Goal: Task Accomplishment & Management: Use online tool/utility

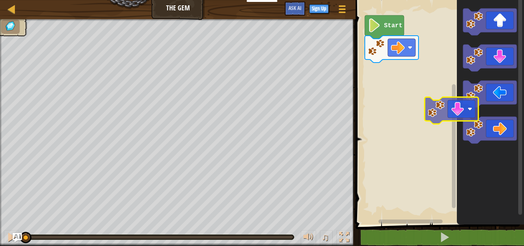
click at [464, 84] on g "Blockly Workspace" at bounding box center [490, 75] width 54 height 135
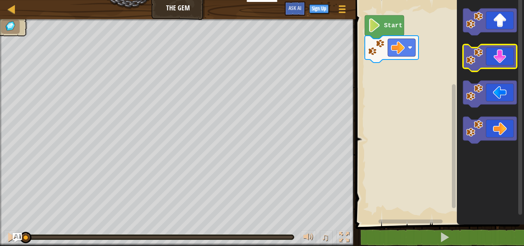
click at [483, 59] on image "Blockly Workspace" at bounding box center [474, 56] width 17 height 17
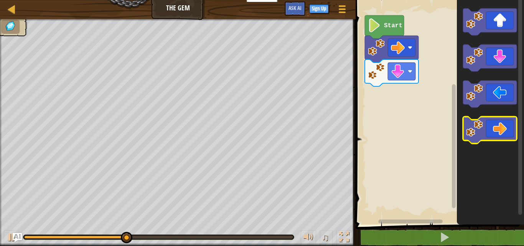
click at [500, 126] on icon "Blockly Workspace" at bounding box center [490, 130] width 54 height 27
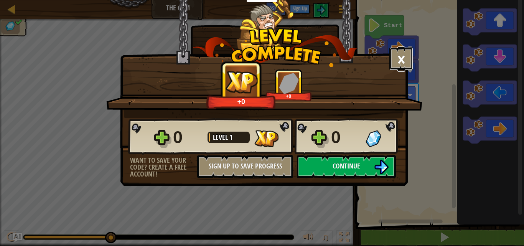
click at [402, 57] on button "×" at bounding box center [401, 58] width 24 height 23
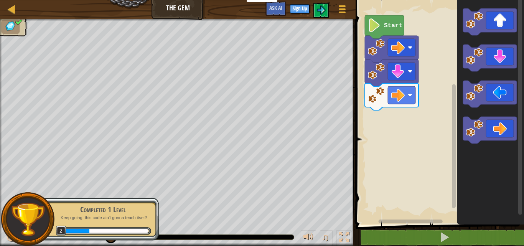
click at [386, 31] on icon "Blockly Workspace" at bounding box center [383, 26] width 39 height 23
click at [391, 22] on text "Start" at bounding box center [393, 25] width 18 height 7
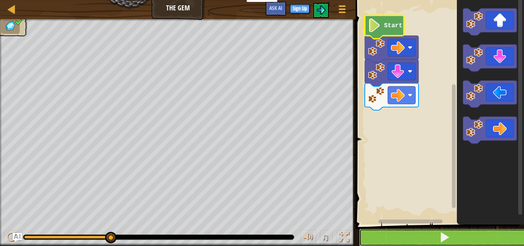
click at [465, 233] on button at bounding box center [444, 237] width 171 height 18
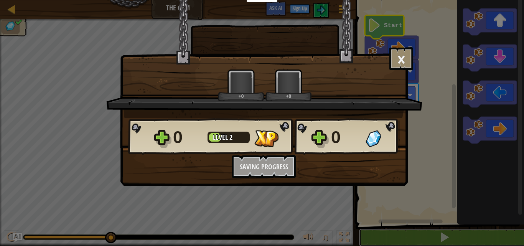
scroll to position [0, 0]
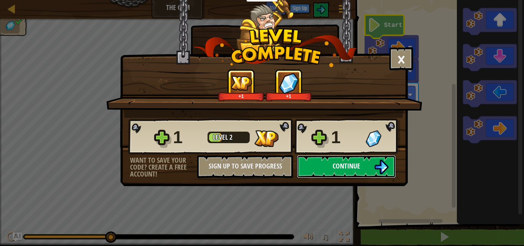
click at [336, 163] on span "Continue" at bounding box center [346, 166] width 28 height 10
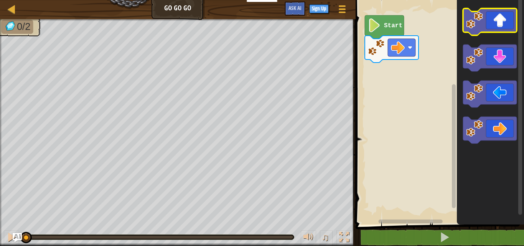
click at [477, 17] on image "Blockly Workspace" at bounding box center [474, 20] width 17 height 17
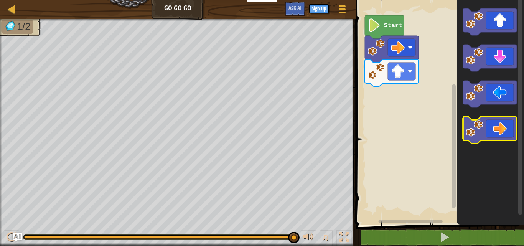
click at [502, 135] on icon "Blockly Workspace" at bounding box center [490, 130] width 54 height 27
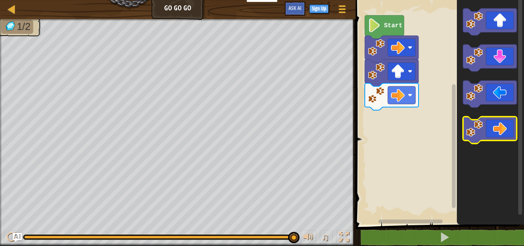
click at [477, 129] on image "Blockly Workspace" at bounding box center [474, 128] width 17 height 17
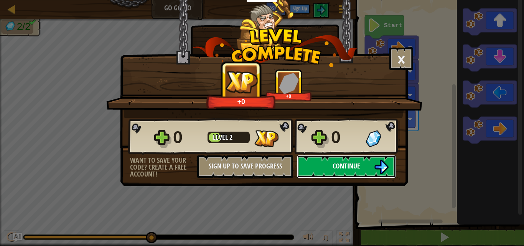
click at [324, 161] on button "Continue" at bounding box center [346, 166] width 99 height 23
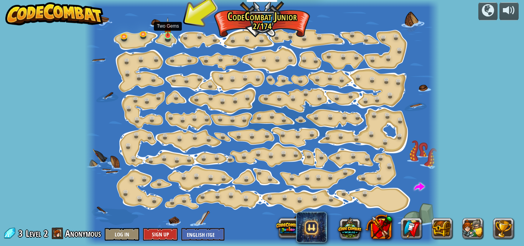
click at [171, 33] on img at bounding box center [168, 26] width 8 height 19
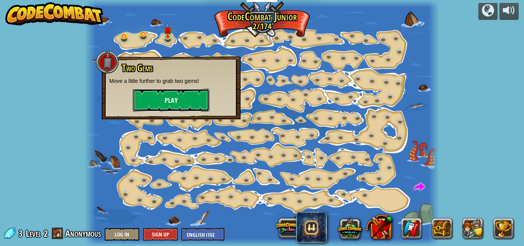
click at [161, 105] on button "Play" at bounding box center [171, 100] width 77 height 23
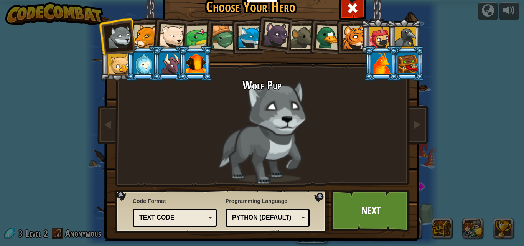
click at [277, 33] on div at bounding box center [276, 35] width 26 height 26
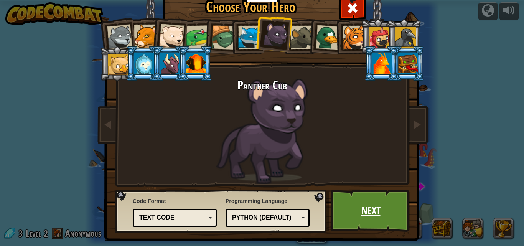
click at [371, 208] on link "Next" at bounding box center [370, 210] width 80 height 42
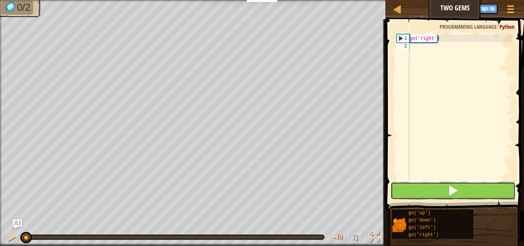
click at [458, 185] on span at bounding box center [452, 190] width 11 height 11
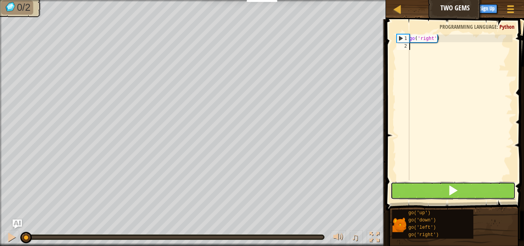
click at [452, 195] on span at bounding box center [452, 190] width 11 height 11
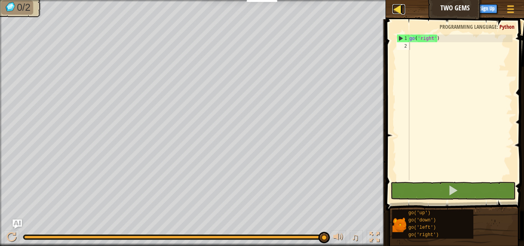
click at [399, 7] on div at bounding box center [397, 9] width 10 height 10
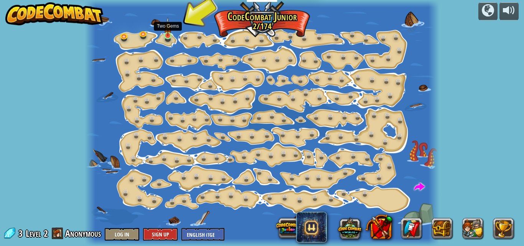
click at [166, 32] on img at bounding box center [168, 26] width 8 height 19
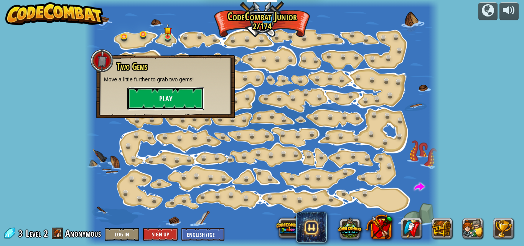
click at [167, 99] on button "Play" at bounding box center [165, 98] width 77 height 23
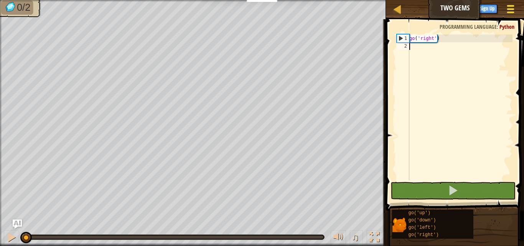
click at [511, 7] on div at bounding box center [510, 8] width 10 height 11
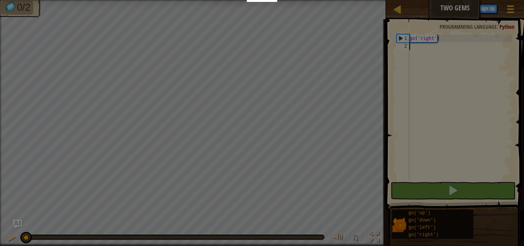
click at [511, 7] on div at bounding box center [262, 123] width 524 height 246
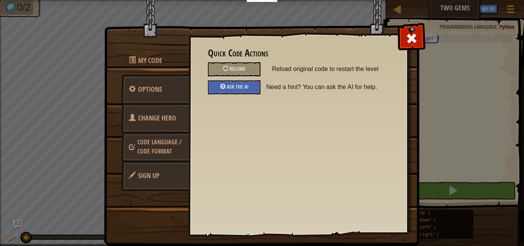
drag, startPoint x: 511, startPoint y: 7, endPoint x: 509, endPoint y: 13, distance: 6.0
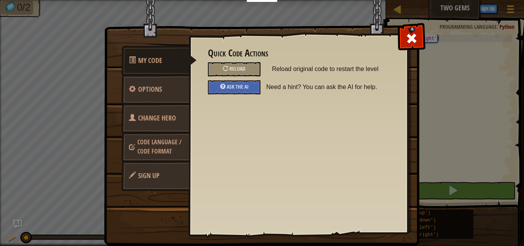
click at [509, 1] on body "Educators Create Free Account School & District Solutions Teacher Toolkit Previ…" at bounding box center [262, 0] width 524 height 1
click at [136, 115] on link "Change Hero" at bounding box center [155, 118] width 68 height 30
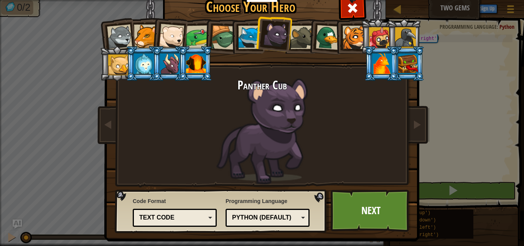
click at [199, 61] on div at bounding box center [196, 63] width 20 height 21
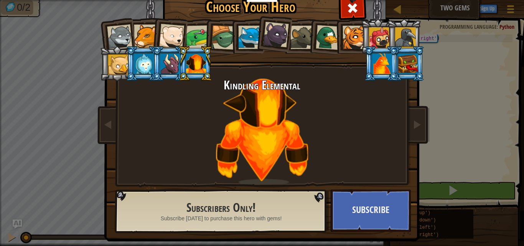
click at [222, 35] on div at bounding box center [223, 37] width 25 height 25
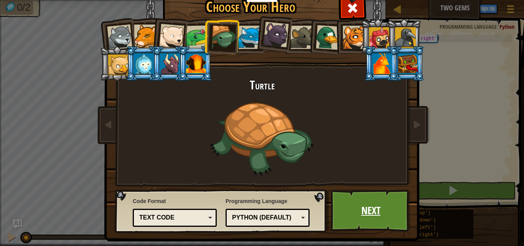
click at [352, 196] on link "Next" at bounding box center [370, 210] width 80 height 42
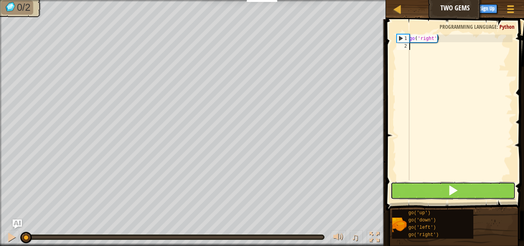
click at [476, 192] on button at bounding box center [452, 191] width 125 height 18
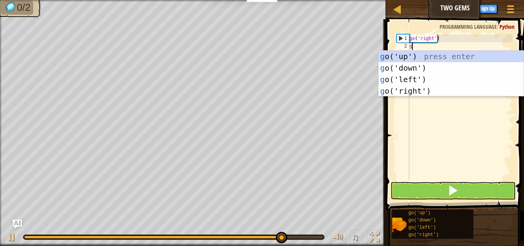
scroll to position [3, 0]
type textarea "go"
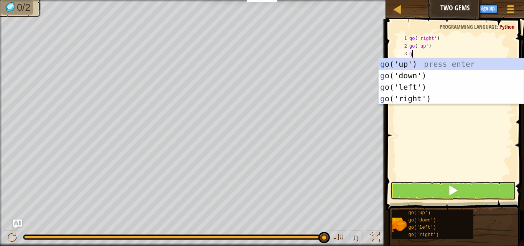
type textarea "go"
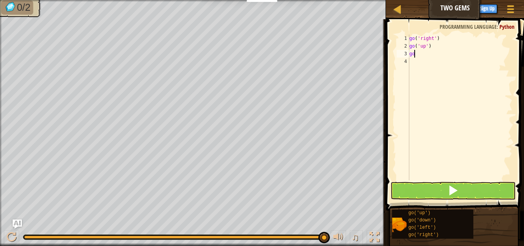
type textarea "g"
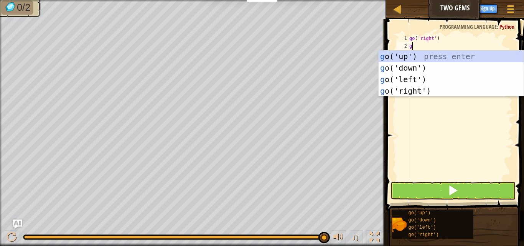
type textarea "go"
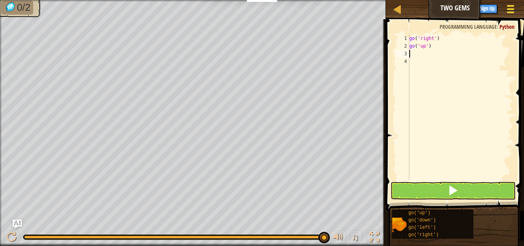
click at [511, 7] on span at bounding box center [510, 6] width 7 height 2
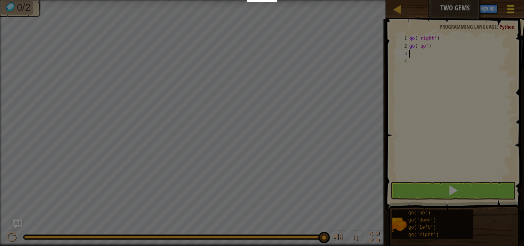
click at [511, 1] on body "Educators Create Free Account School & District Solutions Teacher Toolkit Previ…" at bounding box center [262, 0] width 524 height 1
click at [0, 0] on div "My Code Options Change Hero Code Language / Code Format Sign Up Quick Code Acti…" at bounding box center [0, 0] width 0 height 0
drag, startPoint x: 511, startPoint y: 7, endPoint x: 511, endPoint y: 11, distance: 4.6
click at [0, 0] on div "My Code Options Change Hero Code Language / Code Format Sign Up Quick Code Acti…" at bounding box center [0, 0] width 0 height 0
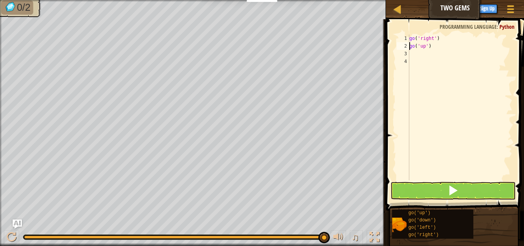
type textarea "go('right')"
click at [509, 9] on span at bounding box center [510, 9] width 7 height 2
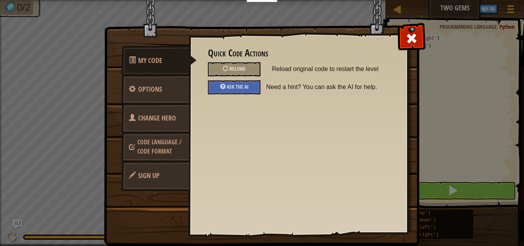
click at [158, 122] on span "Change Hero" at bounding box center [157, 118] width 38 height 10
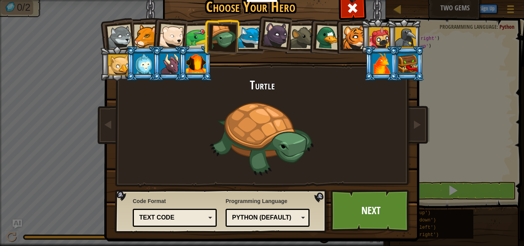
click at [168, 34] on div at bounding box center [171, 36] width 25 height 25
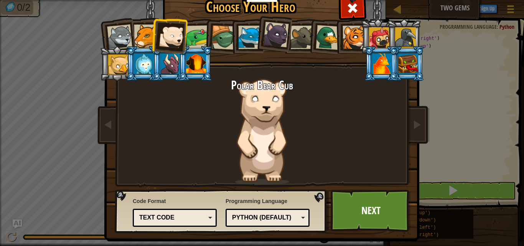
click at [192, 38] on div at bounding box center [198, 37] width 24 height 24
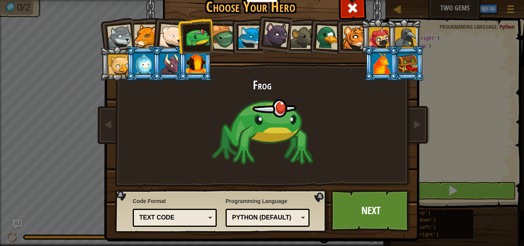
click at [215, 29] on div at bounding box center [223, 37] width 25 height 25
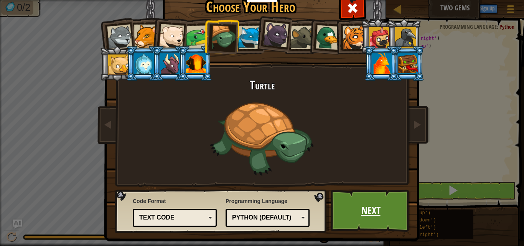
click at [372, 210] on link "Next" at bounding box center [370, 210] width 80 height 42
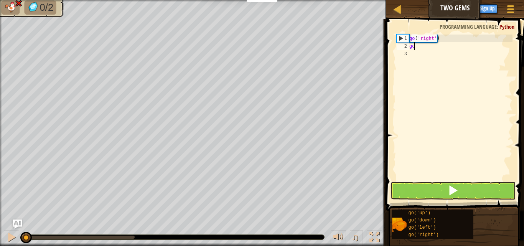
type textarea "g"
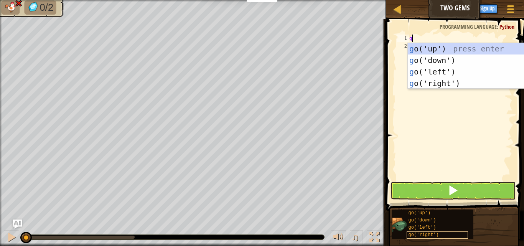
type textarea "go"
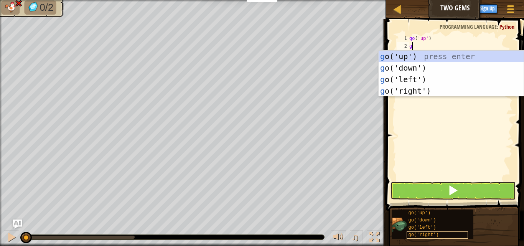
type textarea "go"
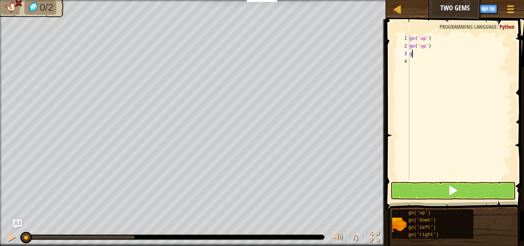
type textarea "go"
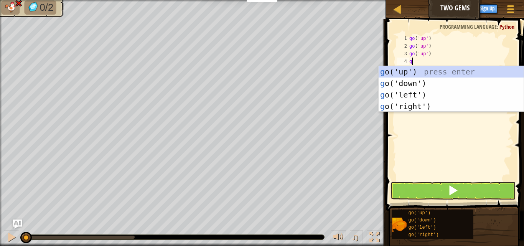
type textarea "go"
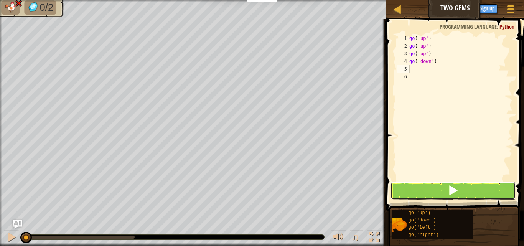
click at [419, 187] on button at bounding box center [452, 191] width 125 height 18
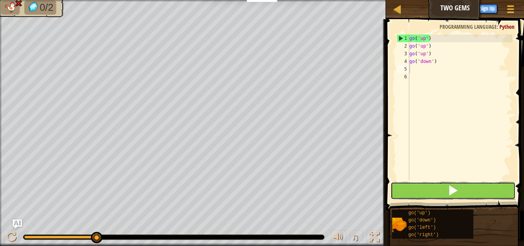
click at [435, 192] on button at bounding box center [452, 191] width 125 height 18
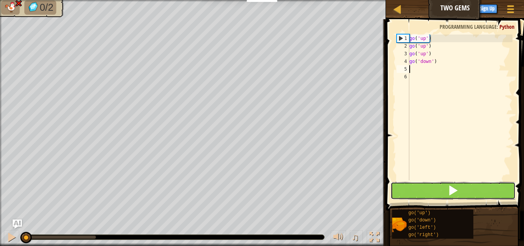
click at [435, 192] on button at bounding box center [452, 191] width 125 height 18
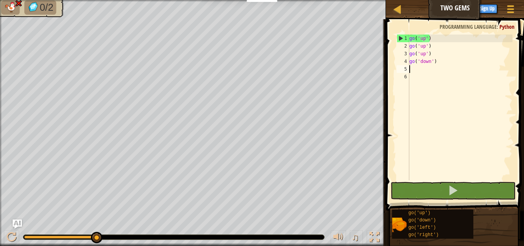
click at [143, 234] on div at bounding box center [173, 236] width 301 height 5
drag, startPoint x: 97, startPoint y: 235, endPoint x: 44, endPoint y: 228, distance: 53.7
click at [53, 231] on div "♫" at bounding box center [193, 234] width 386 height 23
click at [11, 239] on div at bounding box center [12, 237] width 10 height 10
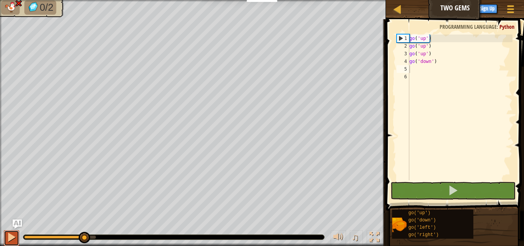
click at [11, 239] on div at bounding box center [12, 237] width 10 height 10
click at [9, 234] on div at bounding box center [12, 237] width 10 height 10
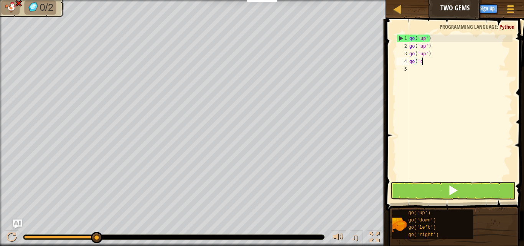
type textarea "g"
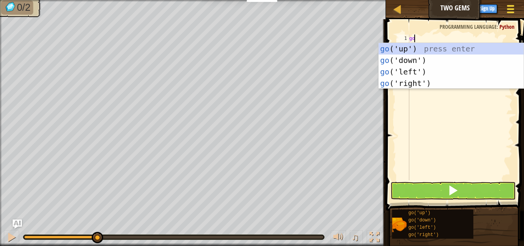
type textarea "go"
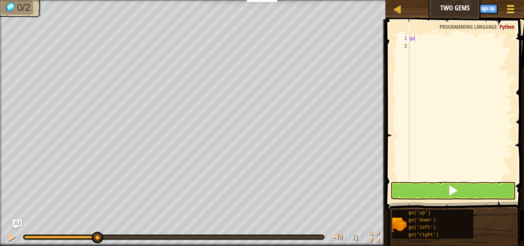
click at [507, 8] on div at bounding box center [510, 8] width 10 height 11
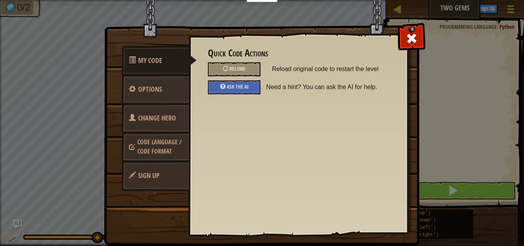
click at [145, 117] on span "Change Hero" at bounding box center [157, 118] width 38 height 10
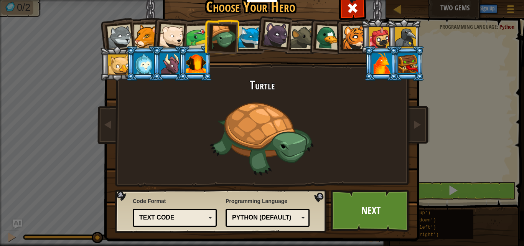
click at [139, 36] on div at bounding box center [145, 36] width 23 height 23
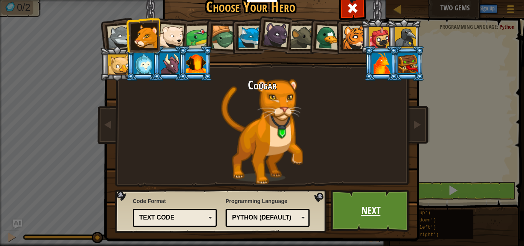
click at [371, 194] on link "Next" at bounding box center [370, 210] width 80 height 42
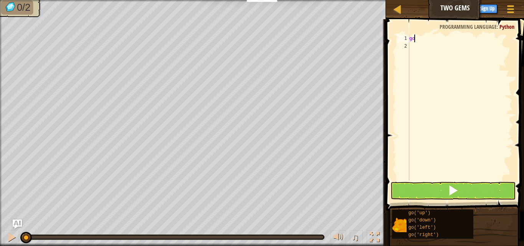
type textarea "g"
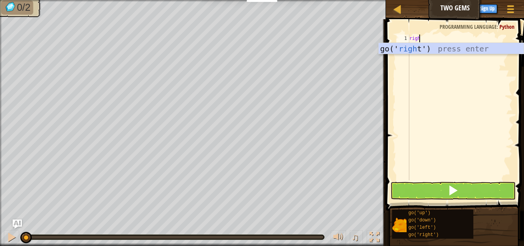
scroll to position [3, 0]
type textarea "right"
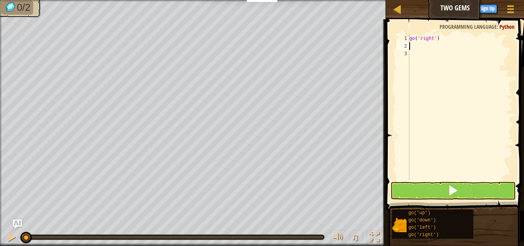
type textarea "r"
click at [451, 187] on span at bounding box center [452, 190] width 11 height 11
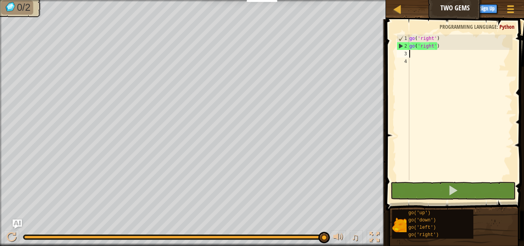
type textarea "r"
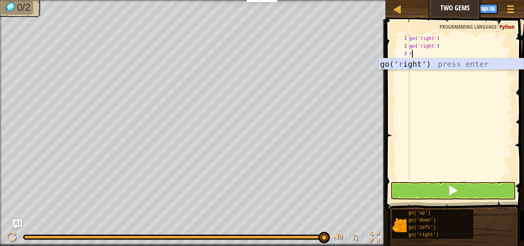
click at [408, 60] on div "go(' r ight') press enter" at bounding box center [450, 75] width 145 height 34
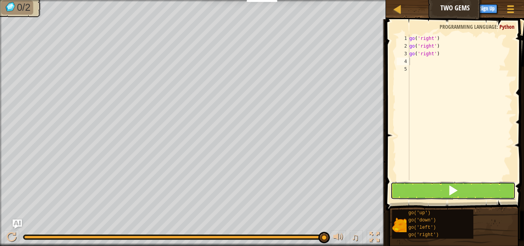
click at [414, 182] on button at bounding box center [452, 191] width 125 height 18
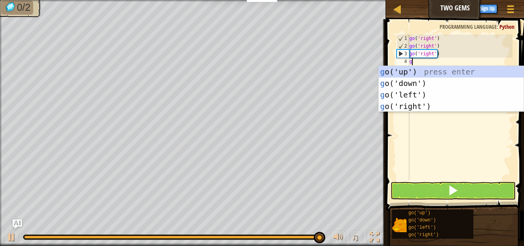
type textarea "go"
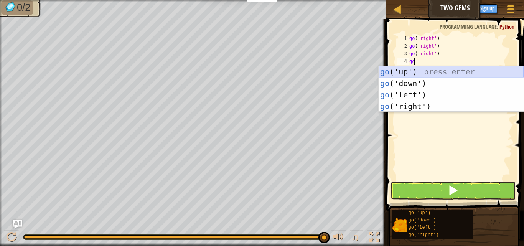
click at [406, 76] on div "go ('up') press enter go ('down') press enter go ('left') press enter go ('righ…" at bounding box center [450, 100] width 145 height 69
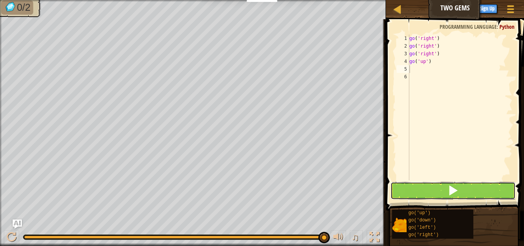
click at [448, 190] on span at bounding box center [452, 190] width 11 height 11
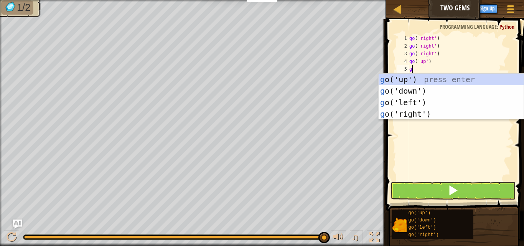
type textarea "go"
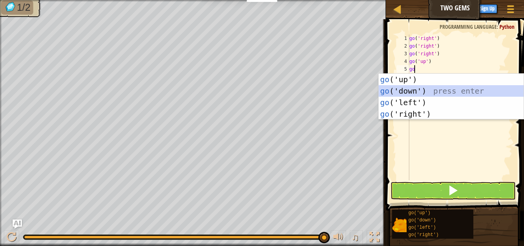
click at [421, 90] on div "go ('up') press enter go ('down') press enter go ('left') press enter go ('righ…" at bounding box center [450, 108] width 145 height 69
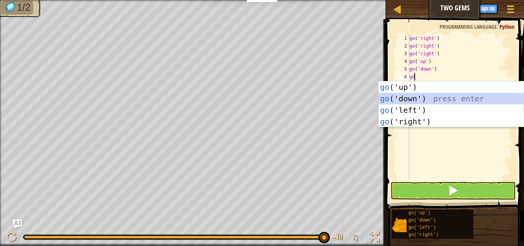
type textarea "g"
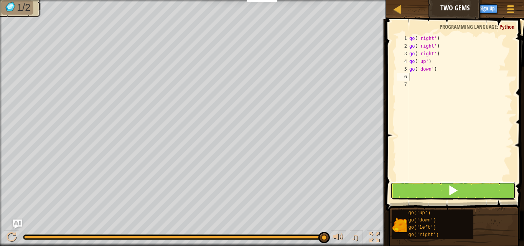
click at [450, 188] on span at bounding box center [452, 190] width 11 height 11
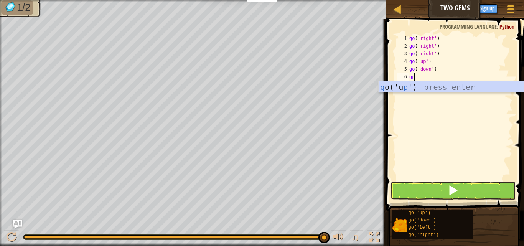
type textarea "g"
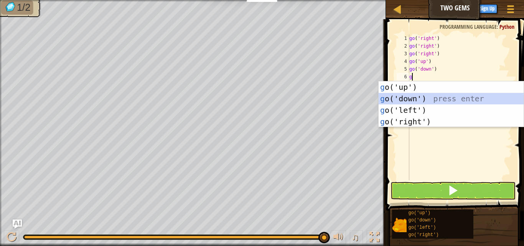
click at [412, 97] on div "g o('up') press enter g o('down') press enter g o('left') press enter g o('righ…" at bounding box center [450, 115] width 145 height 69
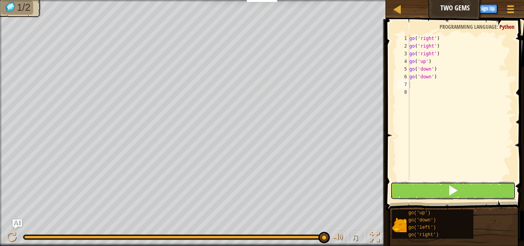
click at [400, 189] on button at bounding box center [452, 191] width 125 height 18
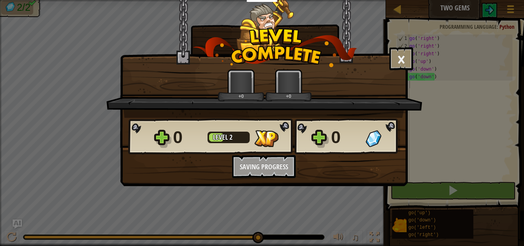
click at [336, 168] on div "0 Level 2 0 Want to save your code? Create a free account! Sign Up to Save Prog…" at bounding box center [263, 148] width 287 height 60
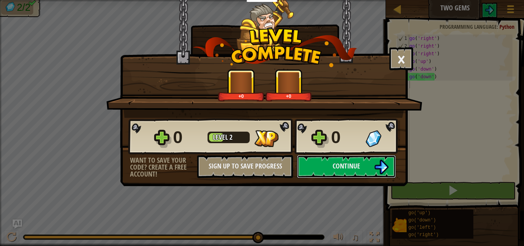
click at [336, 168] on span "Continue" at bounding box center [346, 166] width 28 height 10
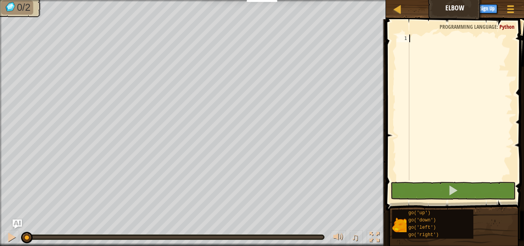
scroll to position [3, 0]
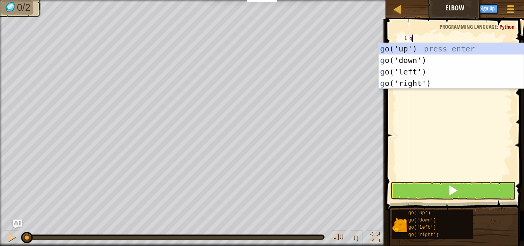
type textarea "go"
click at [402, 57] on div "go ('up') press enter go ('down') press enter go ('left') press enter go ('righ…" at bounding box center [450, 77] width 145 height 69
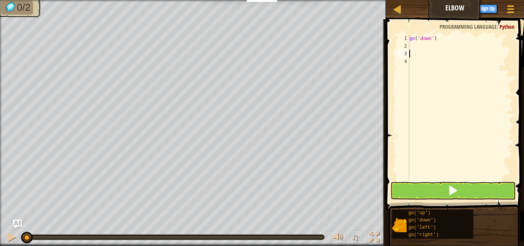
type textarea "+"
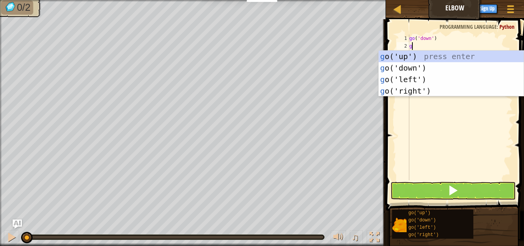
type textarea "go"
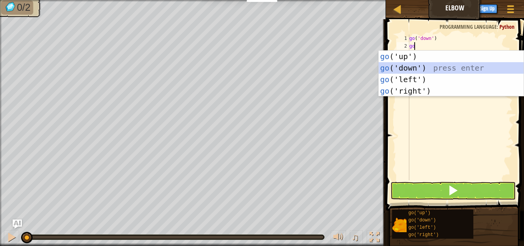
click at [412, 64] on div "go ('up') press enter go ('down') press enter go ('left') press enter go ('righ…" at bounding box center [450, 85] width 145 height 69
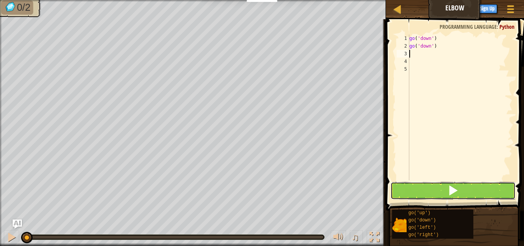
click at [459, 189] on button at bounding box center [452, 191] width 125 height 18
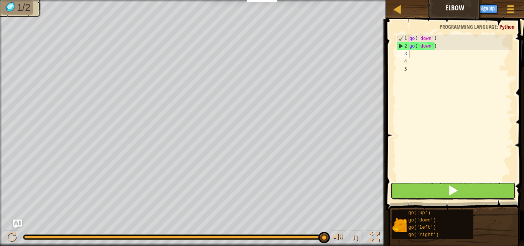
click at [481, 190] on button at bounding box center [452, 191] width 125 height 18
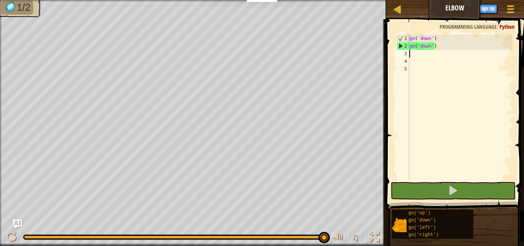
type textarea "u"
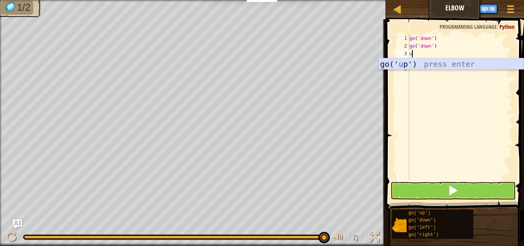
click at [442, 62] on div "go(' u p') press enter" at bounding box center [450, 75] width 145 height 34
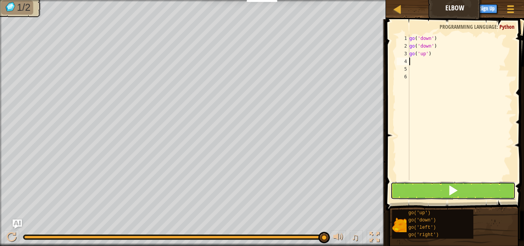
click at [450, 192] on span at bounding box center [452, 190] width 11 height 11
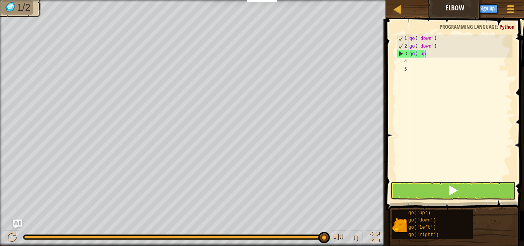
type textarea "g"
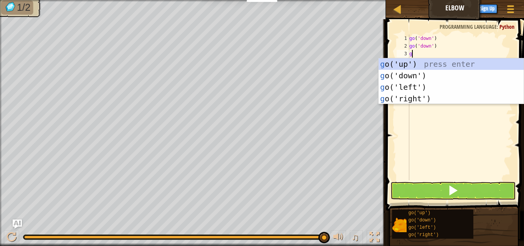
type textarea "go"
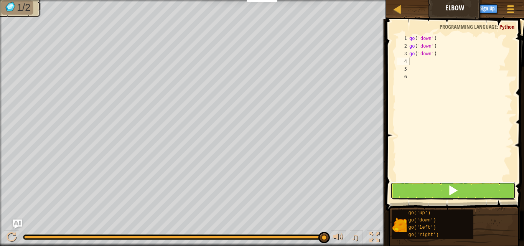
click at [460, 186] on button at bounding box center [452, 191] width 125 height 18
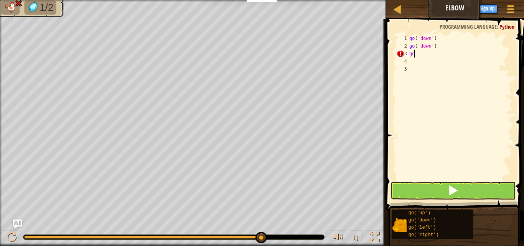
type textarea "g"
click at [460, 186] on button at bounding box center [452, 191] width 125 height 18
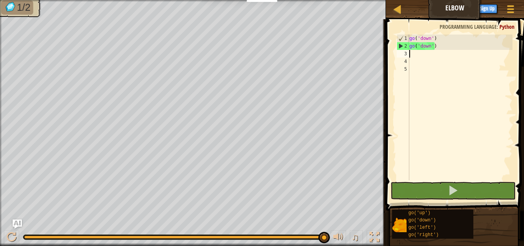
click at [415, 57] on div "go ( 'down' ) go ( 'down' )" at bounding box center [459, 114] width 105 height 161
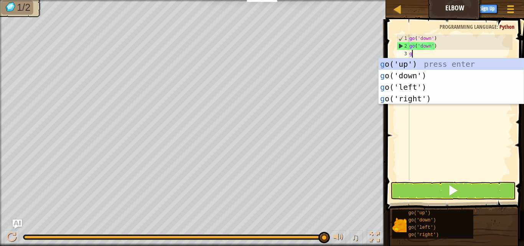
type textarea "go"
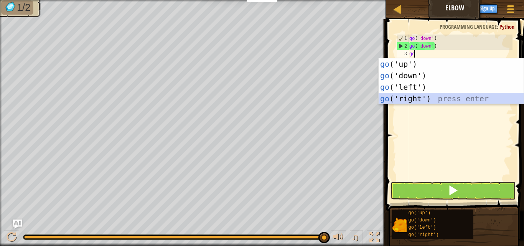
click at [389, 94] on div "go ('up') press enter go ('down') press enter go ('left') press enter go ('righ…" at bounding box center [450, 92] width 145 height 69
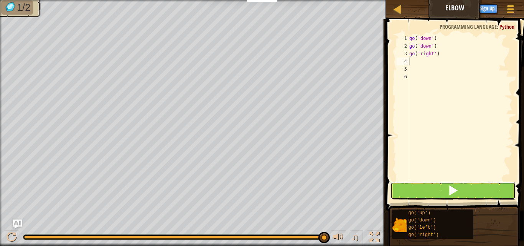
click at [437, 187] on button at bounding box center [452, 191] width 125 height 18
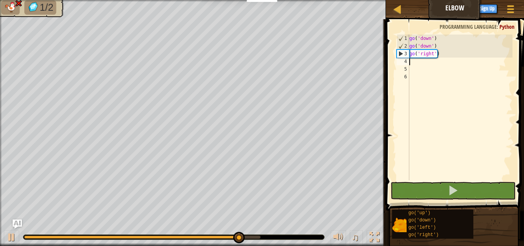
click at [424, 64] on div "go ( 'down' ) go ( 'down' ) go ( 'right' )" at bounding box center [459, 114] width 105 height 161
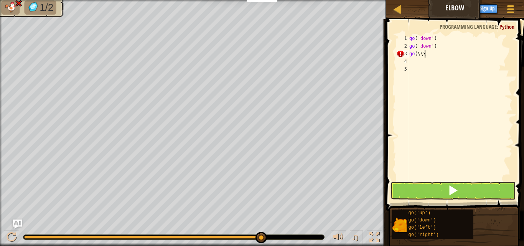
type textarea "g"
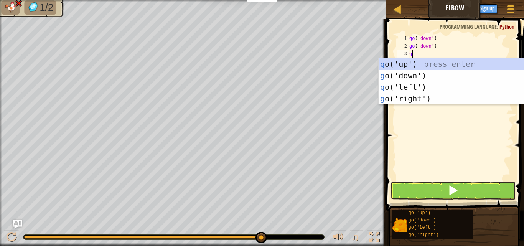
type textarea "go"
click at [406, 74] on div "go ('up') press enter go ('down') press enter go ('left') press enter go ('righ…" at bounding box center [450, 92] width 145 height 69
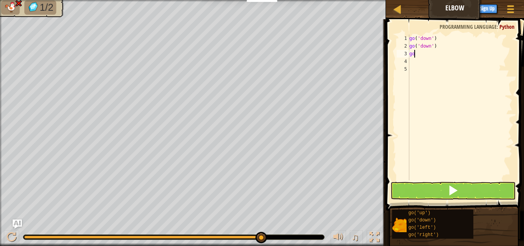
type textarea "g"
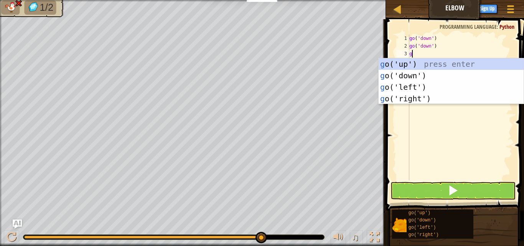
type textarea "go"
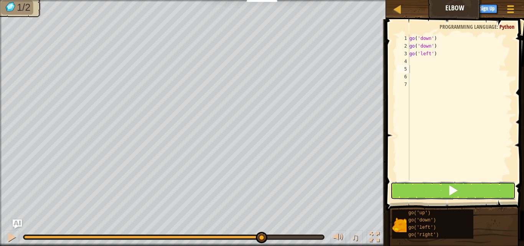
drag, startPoint x: 425, startPoint y: 187, endPoint x: 423, endPoint y: 184, distance: 4.1
click at [427, 187] on button at bounding box center [452, 191] width 125 height 18
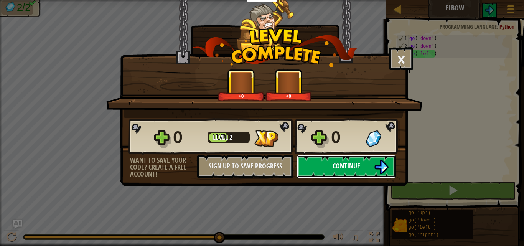
click at [323, 164] on button "Continue" at bounding box center [346, 166] width 99 height 23
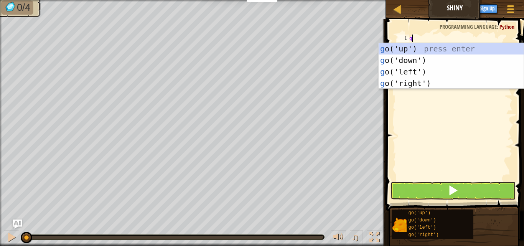
scroll to position [3, 0]
type textarea "go"
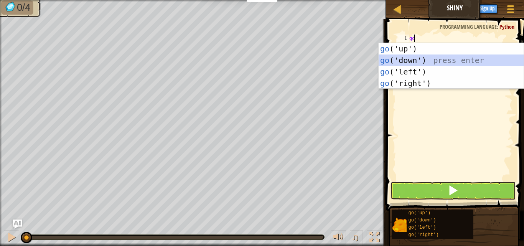
click at [402, 59] on div "go ('up') press enter go ('down') press enter go ('left') press enter go ('righ…" at bounding box center [450, 77] width 145 height 69
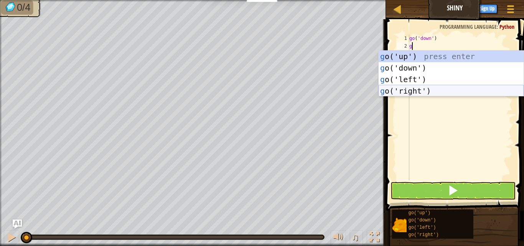
type textarea "go"
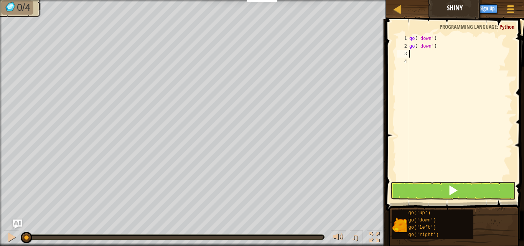
type textarea "+"
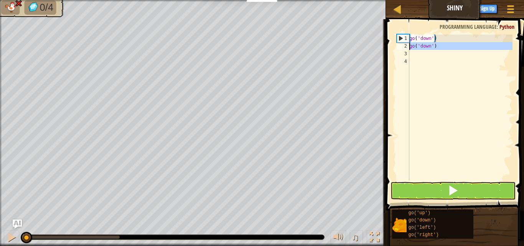
click at [405, 46] on div "2" at bounding box center [402, 46] width 13 height 8
drag, startPoint x: 405, startPoint y: 47, endPoint x: 417, endPoint y: 45, distance: 11.7
click at [417, 45] on div "go('down') 1 2 3 4 go ( 'down' ) go ( 'down' ) הההההההההההההההההההההההההההההההה…" at bounding box center [453, 107] width 117 height 146
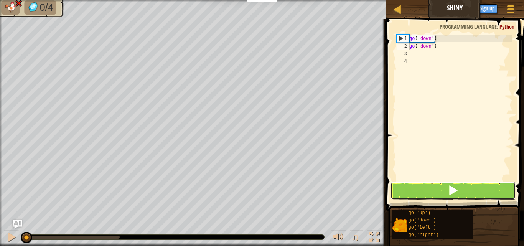
click at [435, 189] on button at bounding box center [452, 191] width 125 height 18
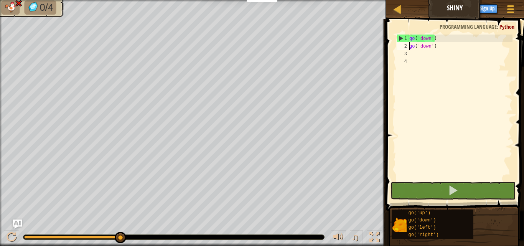
click at [419, 39] on div "go ( 'down' ) go ( 'down' )" at bounding box center [459, 114] width 105 height 161
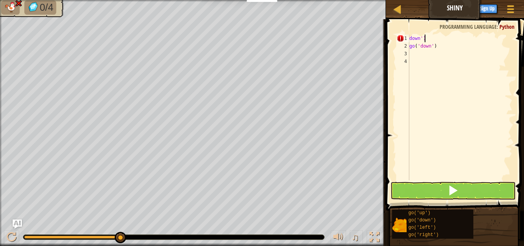
click at [461, 34] on div "down ') go ( 'down' )" at bounding box center [459, 114] width 105 height 161
type textarea "d"
drag, startPoint x: 435, startPoint y: 49, endPoint x: 440, endPoint y: 48, distance: 5.1
click at [439, 48] on div "go ( 'down' )" at bounding box center [459, 114] width 105 height 161
type textarea "g"
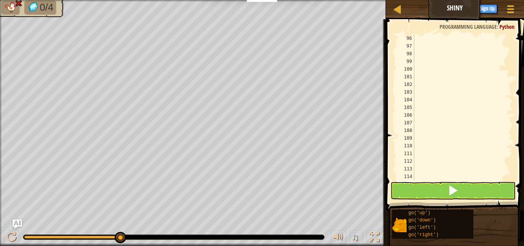
scroll to position [751, 0]
click at [509, 7] on div at bounding box center [510, 8] width 10 height 11
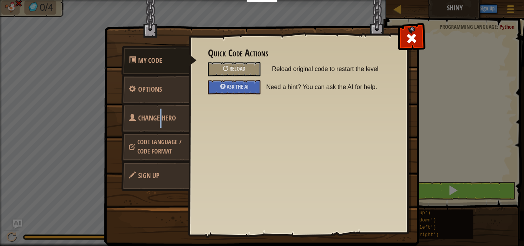
click at [163, 115] on span "Change Hero" at bounding box center [157, 118] width 38 height 10
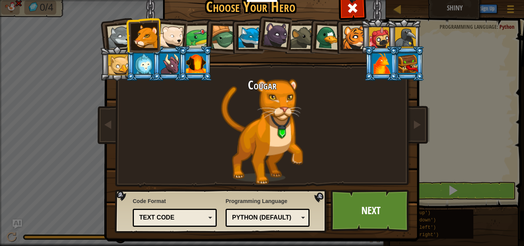
click at [317, 38] on div at bounding box center [327, 37] width 25 height 25
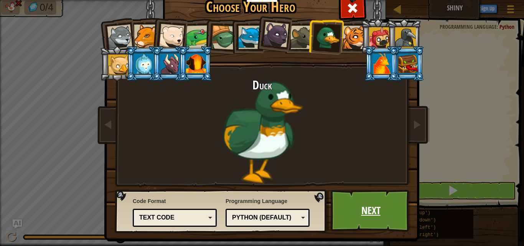
click at [383, 200] on link "Next" at bounding box center [370, 210] width 80 height 42
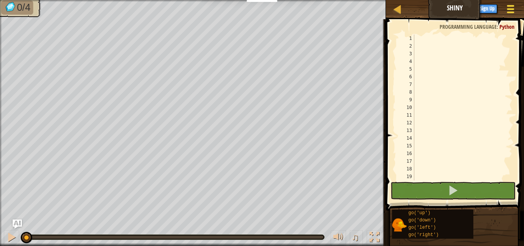
drag, startPoint x: 509, startPoint y: 11, endPoint x: 506, endPoint y: 9, distance: 4.3
click at [506, 9] on div at bounding box center [510, 8] width 10 height 11
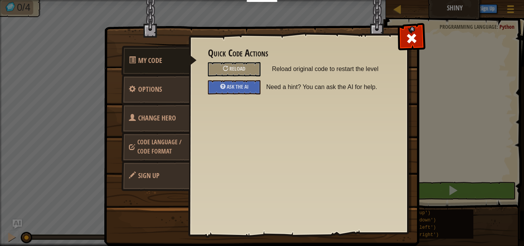
click at [153, 135] on link "Code Language / Code Format" at bounding box center [155, 146] width 68 height 29
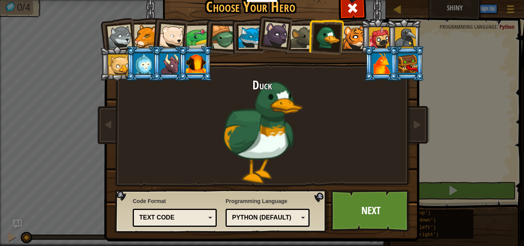
click at [163, 1] on body "Educators Create Free Account School & District Solutions Teacher Toolkit Previ…" at bounding box center [262, 0] width 524 height 1
click at [177, 213] on div "Text code" at bounding box center [172, 217] width 66 height 9
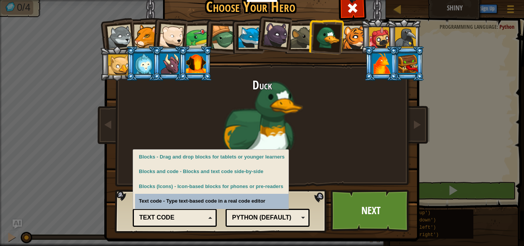
click at [203, 199] on div "Code Format Text code Blocks and code Blocks Blocks (Icons) Text code Blocks - …" at bounding box center [175, 210] width 84 height 31
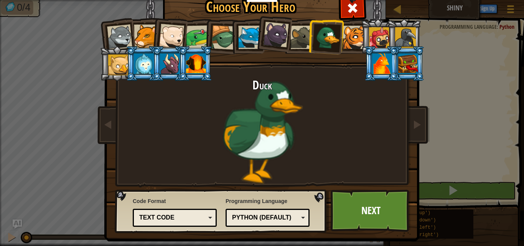
click at [183, 212] on div "Text code" at bounding box center [175, 218] width 74 height 12
click at [355, 213] on link "Next" at bounding box center [370, 210] width 80 height 42
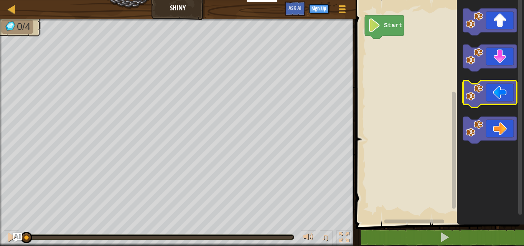
click at [472, 97] on image "Blockly Workspace" at bounding box center [474, 92] width 17 height 17
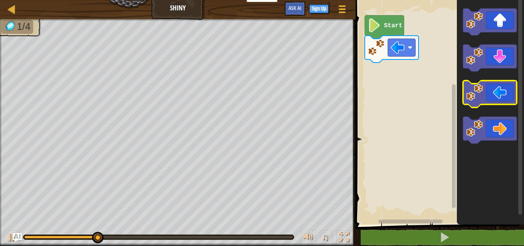
click at [473, 99] on image "Blockly Workspace" at bounding box center [474, 92] width 17 height 17
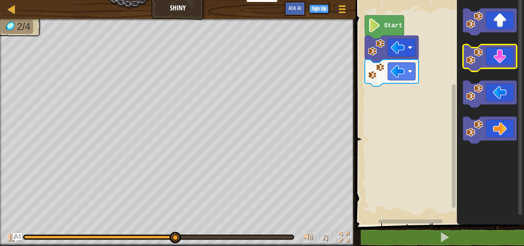
click at [488, 57] on icon "Blockly Workspace" at bounding box center [490, 57] width 54 height 27
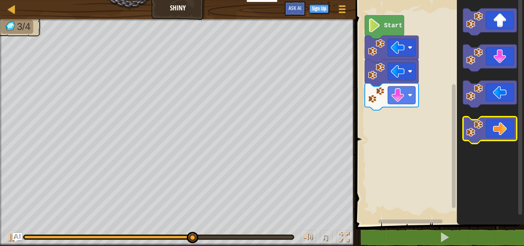
click at [494, 132] on icon "Blockly Workspace" at bounding box center [490, 130] width 54 height 27
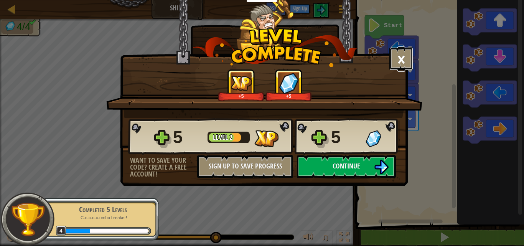
click at [404, 55] on button "×" at bounding box center [401, 58] width 24 height 23
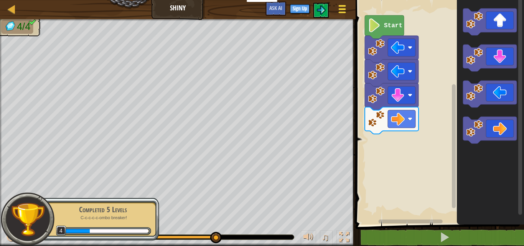
click at [340, 8] on span at bounding box center [341, 9] width 7 height 2
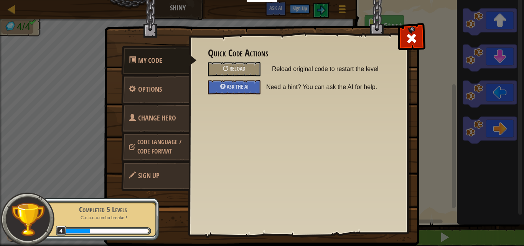
click at [166, 153] on span "Code Language / Code Format" at bounding box center [159, 147] width 44 height 18
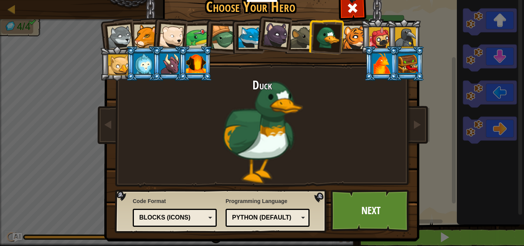
click at [179, 218] on div "Blocks (Icons)" at bounding box center [172, 217] width 66 height 9
click at [364, 207] on link "Next" at bounding box center [370, 210] width 80 height 42
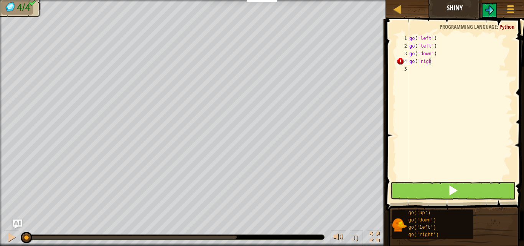
type textarea "g"
type textarea "r"
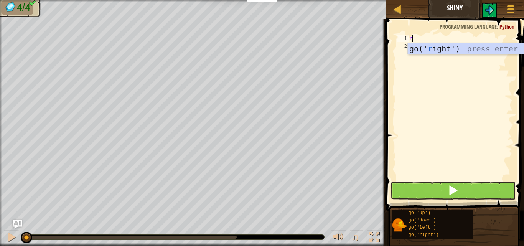
scroll to position [3, 0]
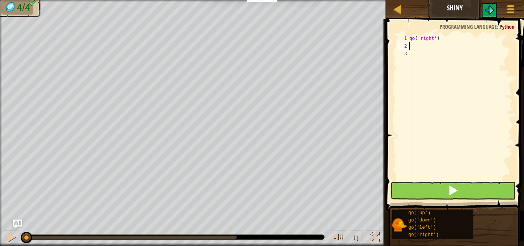
type textarea "r"
click at [418, 194] on button at bounding box center [452, 191] width 125 height 18
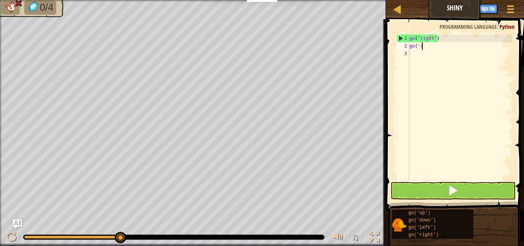
type textarea "g"
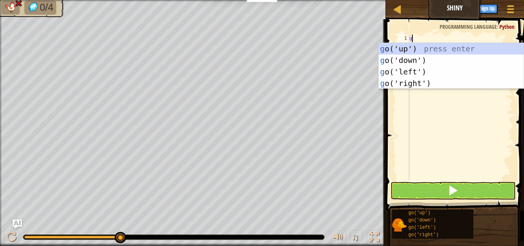
type textarea "go"
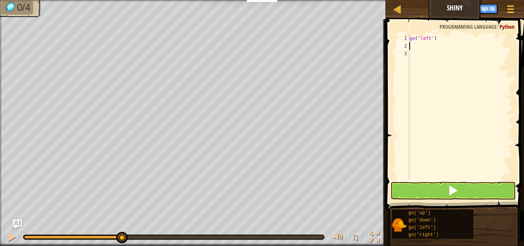
type textarea "g"
click at [412, 122] on div "go ( 'left' ) go ( 'left' )" at bounding box center [459, 114] width 105 height 161
drag, startPoint x: 412, startPoint y: 122, endPoint x: 442, endPoint y: 189, distance: 73.4
click at [433, 169] on div "go ( 'left' ) go ( 'left' )" at bounding box center [459, 114] width 105 height 161
click at [443, 190] on button at bounding box center [452, 191] width 125 height 18
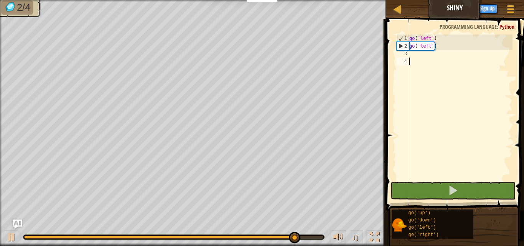
click at [469, 111] on div "go ( 'left' ) go ( 'left' )" at bounding box center [459, 114] width 105 height 161
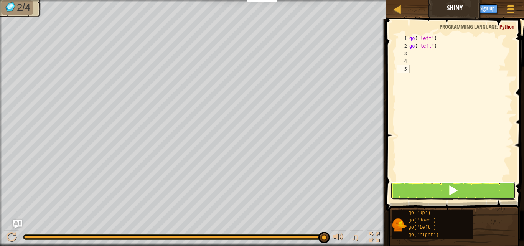
click at [413, 183] on button at bounding box center [452, 191] width 125 height 18
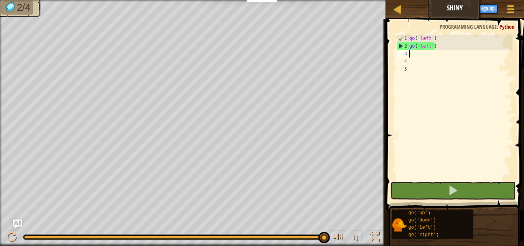
click at [412, 57] on div "go ( 'left' ) go ( 'left' )" at bounding box center [459, 114] width 105 height 161
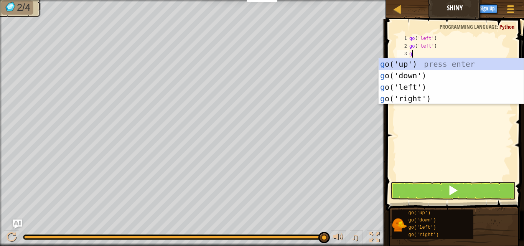
type textarea "go"
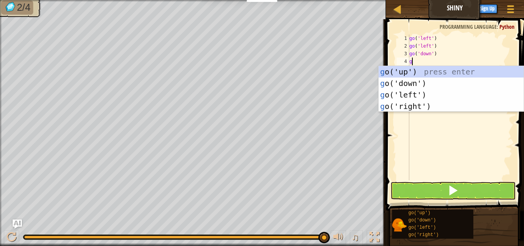
type textarea "go"
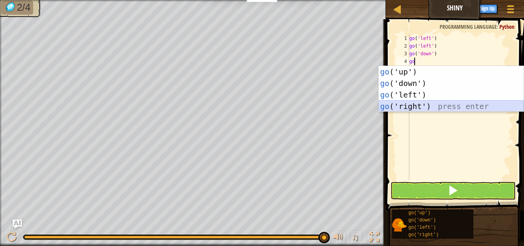
click at [411, 107] on div "go ('up') press enter go ('down') press enter go ('left') press enter go ('righ…" at bounding box center [450, 100] width 145 height 69
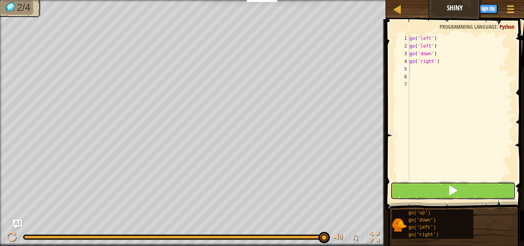
drag, startPoint x: 425, startPoint y: 187, endPoint x: 421, endPoint y: 188, distance: 4.3
click at [424, 187] on button at bounding box center [452, 191] width 125 height 18
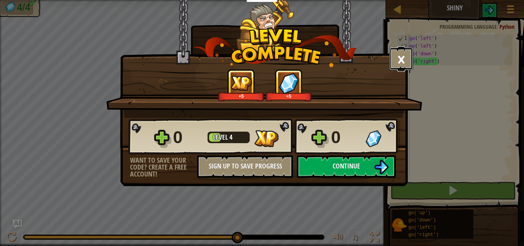
click at [400, 51] on button "×" at bounding box center [401, 58] width 24 height 23
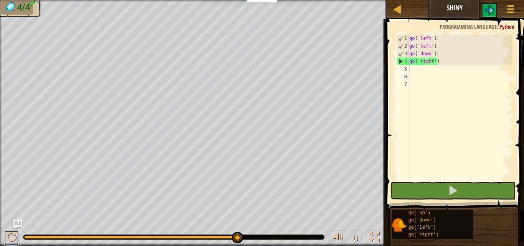
drag, startPoint x: 6, startPoint y: 230, endPoint x: 3, endPoint y: 234, distance: 4.1
click at [3, 234] on div "♫" at bounding box center [193, 234] width 386 height 23
click at [12, 230] on div "♫" at bounding box center [193, 234] width 386 height 23
click at [4, 233] on button at bounding box center [11, 238] width 15 height 16
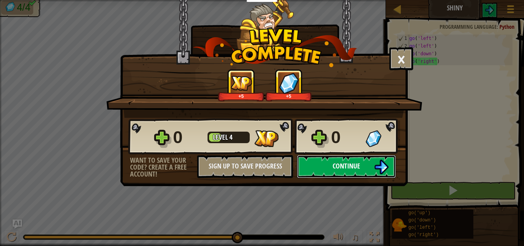
click at [376, 166] on img at bounding box center [381, 166] width 15 height 15
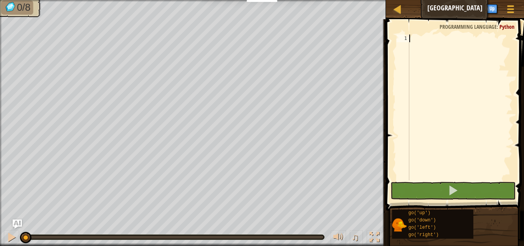
type textarea "g"
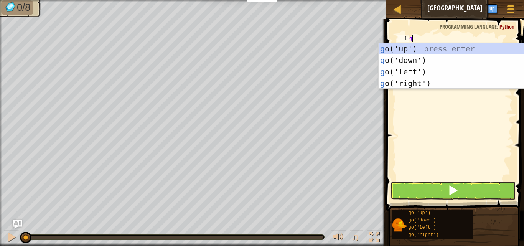
scroll to position [3, 0]
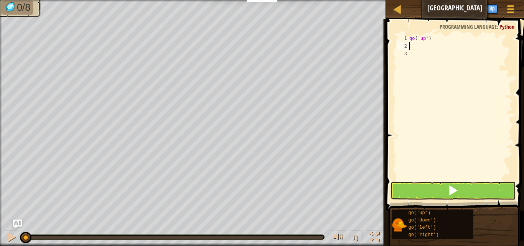
type textarea "g"
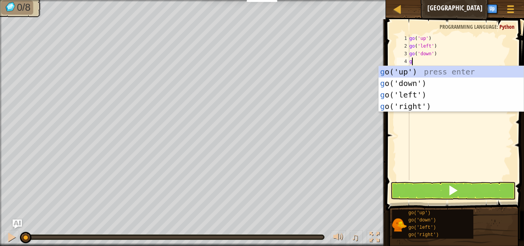
type textarea "go"
click at [417, 100] on div "go ('up') press enter go ('down') press enter go ('left') press enter go ('righ…" at bounding box center [450, 100] width 145 height 69
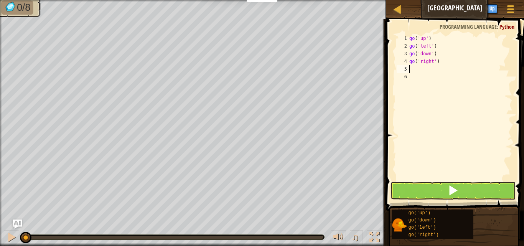
click at [439, 181] on span at bounding box center [455, 104] width 144 height 214
click at [439, 183] on button at bounding box center [452, 191] width 125 height 18
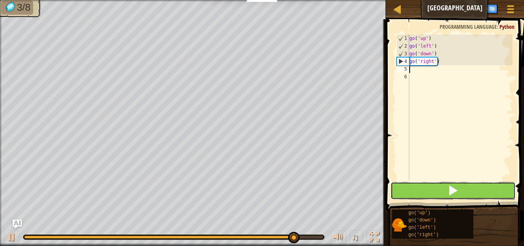
click at [438, 187] on button at bounding box center [452, 191] width 125 height 18
type textarea "g"
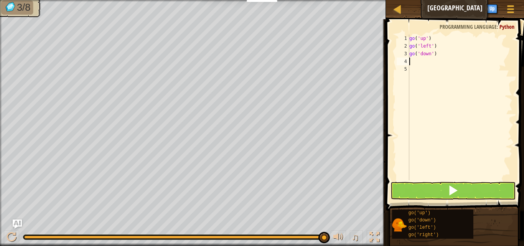
type textarea "g"
click at [425, 184] on button at bounding box center [452, 191] width 125 height 18
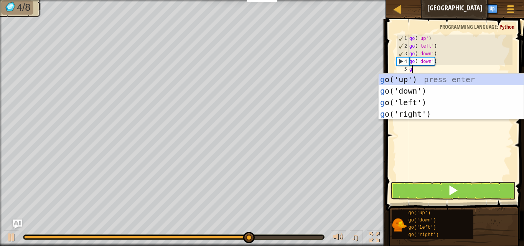
type textarea "go"
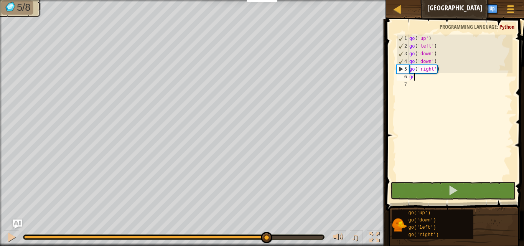
type textarea "g"
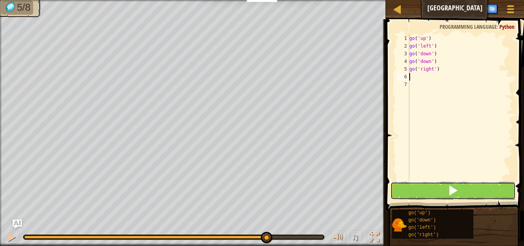
click at [483, 184] on button at bounding box center [452, 191] width 125 height 18
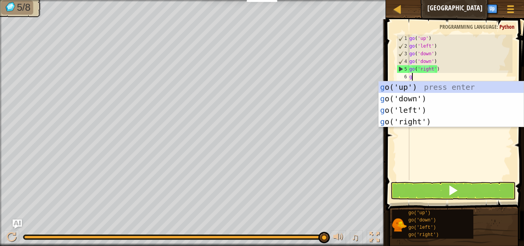
type textarea "go"
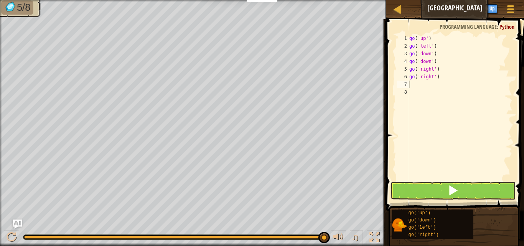
drag, startPoint x: 485, startPoint y: 181, endPoint x: 504, endPoint y: 183, distance: 19.7
click at [486, 182] on div "1 2 3 4 5 6 7 8 go ( 'up' ) go ( 'left' ) go ( 'down' ) go ( 'down' ) go ( 'rig…" at bounding box center [453, 130] width 140 height 214
drag, startPoint x: 505, startPoint y: 183, endPoint x: 523, endPoint y: 61, distance: 124.0
click at [503, 182] on button at bounding box center [452, 191] width 125 height 18
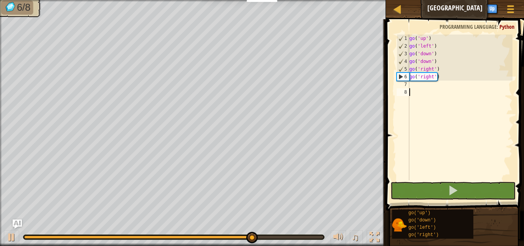
click at [427, 101] on div "go ( 'up' ) go ( 'left' ) go ( 'down' ) go ( 'down' ) go ( 'right' ) go ( 'righ…" at bounding box center [459, 114] width 105 height 161
click at [427, 85] on div "go ( 'up' ) go ( 'left' ) go ( 'down' ) go ( 'down' ) go ( 'right' ) go ( 'righ…" at bounding box center [459, 114] width 105 height 161
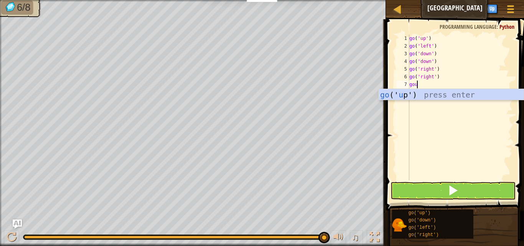
type textarea "goup"
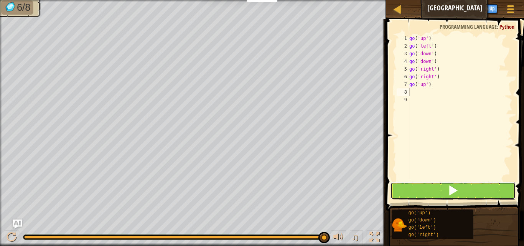
click at [456, 194] on span at bounding box center [452, 190] width 11 height 11
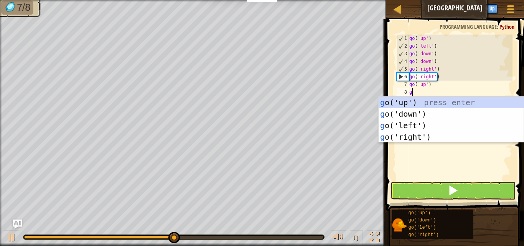
type textarea "go"
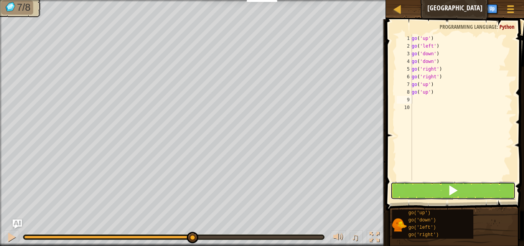
click at [433, 192] on button at bounding box center [452, 191] width 125 height 18
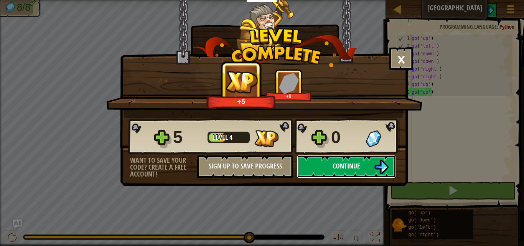
click at [340, 164] on span "Continue" at bounding box center [346, 166] width 28 height 10
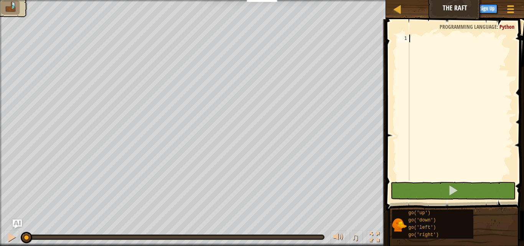
scroll to position [3, 0]
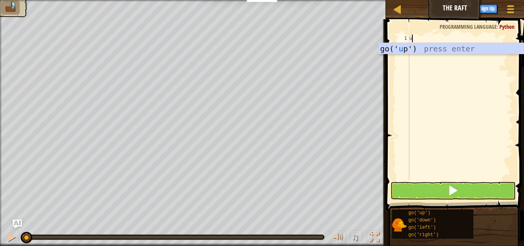
type textarea "up"
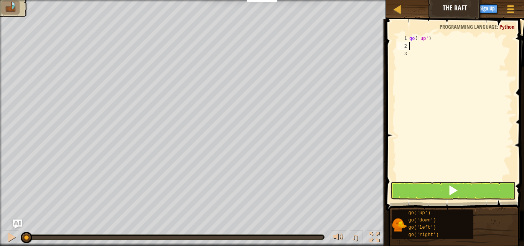
type textarea "r"
click at [465, 192] on button at bounding box center [452, 191] width 125 height 18
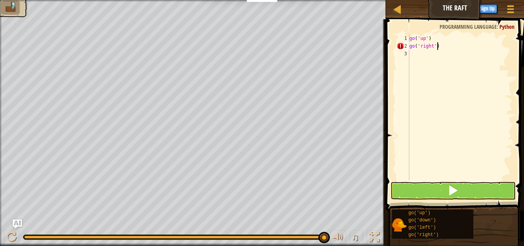
scroll to position [3, 2]
type textarea "go('right'=="
type textarea "m"
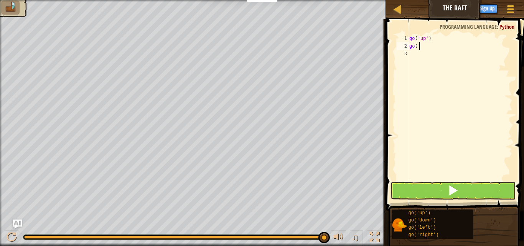
type textarea "g"
click at [465, 192] on button at bounding box center [452, 191] width 125 height 18
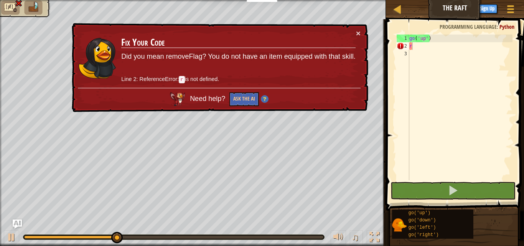
click at [358, 105] on div "Need help? Ask the AI" at bounding box center [219, 97] width 282 height 18
click at [357, 29] on button "×" at bounding box center [358, 33] width 5 height 8
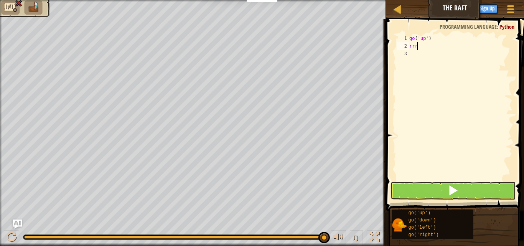
type textarea "r"
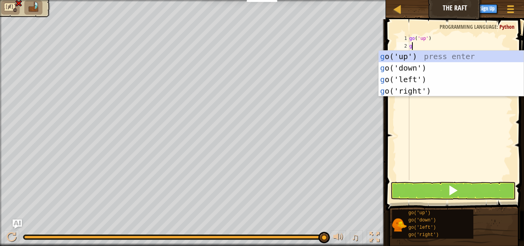
type textarea "go"
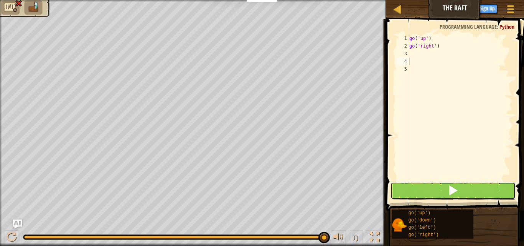
click at [474, 189] on button at bounding box center [452, 191] width 125 height 18
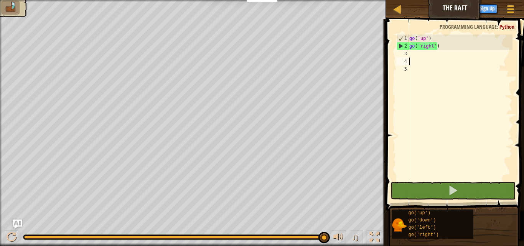
click at [414, 51] on div "go ( 'up' ) go ( 'right' )" at bounding box center [459, 114] width 105 height 161
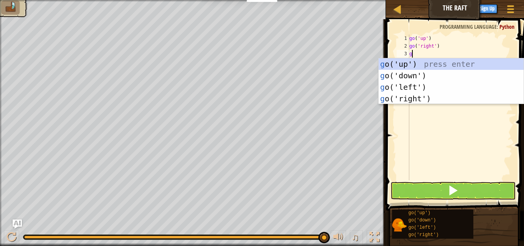
type textarea "go"
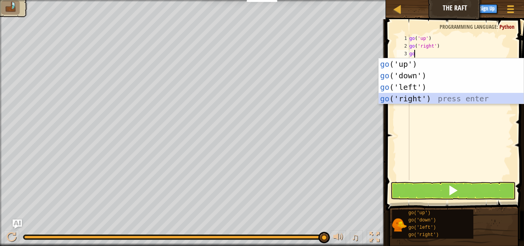
click at [430, 99] on div "go ('up') press enter go ('down') press enter go ('left') press enter go ('righ…" at bounding box center [450, 92] width 145 height 69
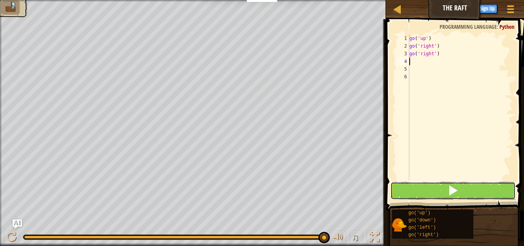
click at [440, 187] on button at bounding box center [452, 191] width 125 height 18
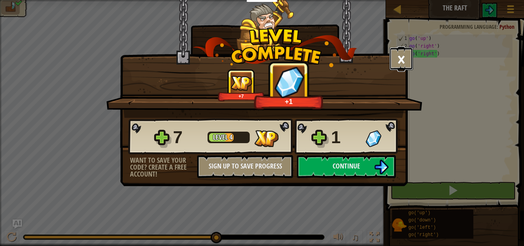
drag, startPoint x: 405, startPoint y: 55, endPoint x: 396, endPoint y: 59, distance: 9.1
click at [404, 56] on button "×" at bounding box center [401, 58] width 24 height 23
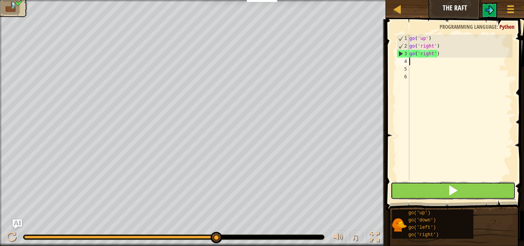
click at [456, 187] on span at bounding box center [452, 190] width 11 height 11
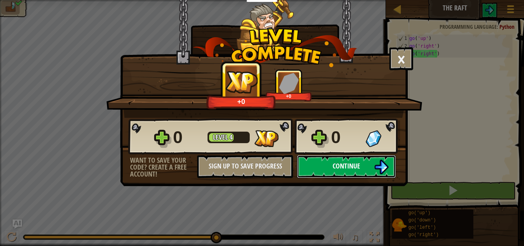
click at [335, 163] on span "Continue" at bounding box center [346, 166] width 28 height 10
